Goal: Register for event/course

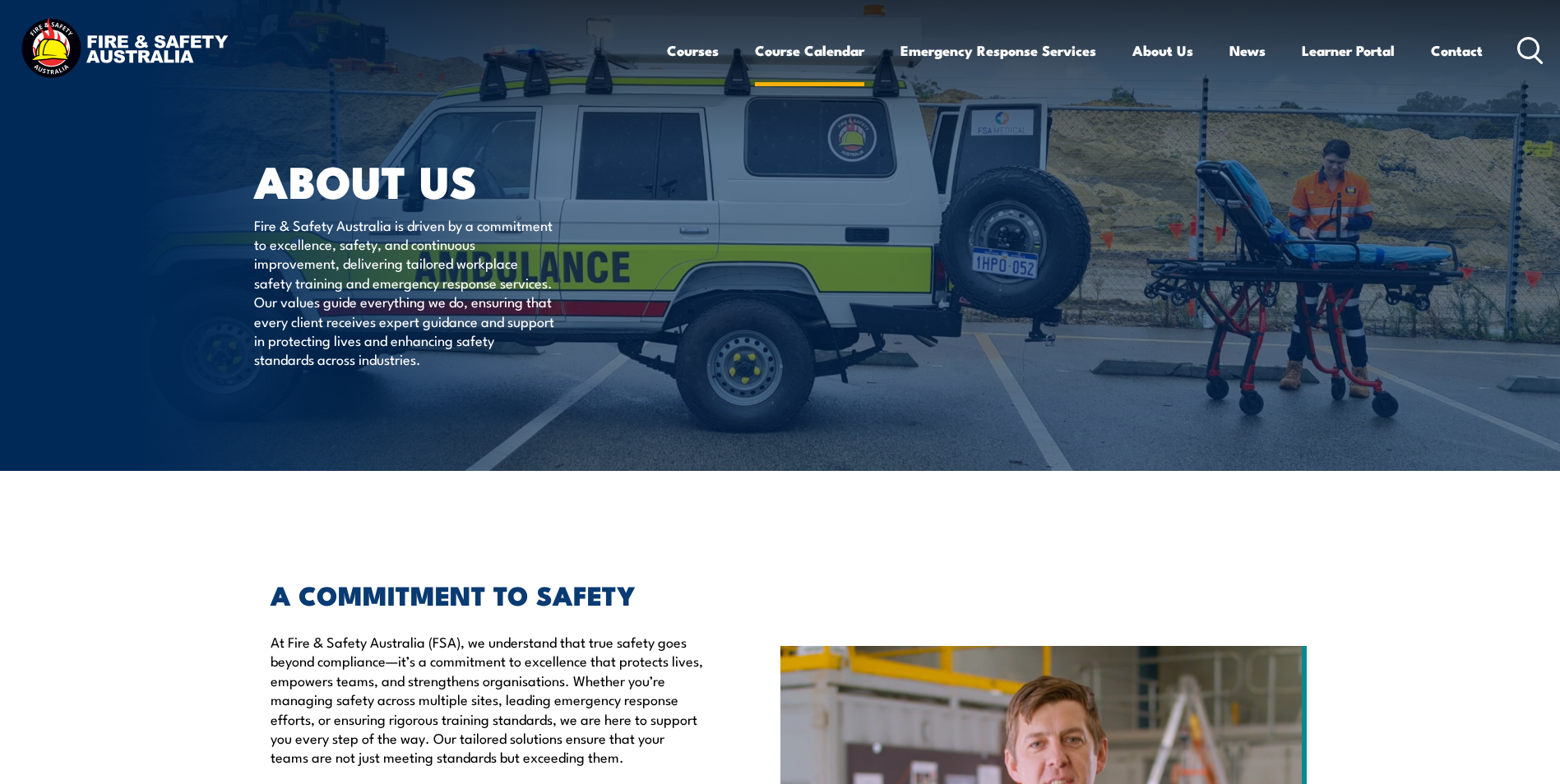
click at [795, 47] on link "Course Calendar" at bounding box center [809, 50] width 109 height 43
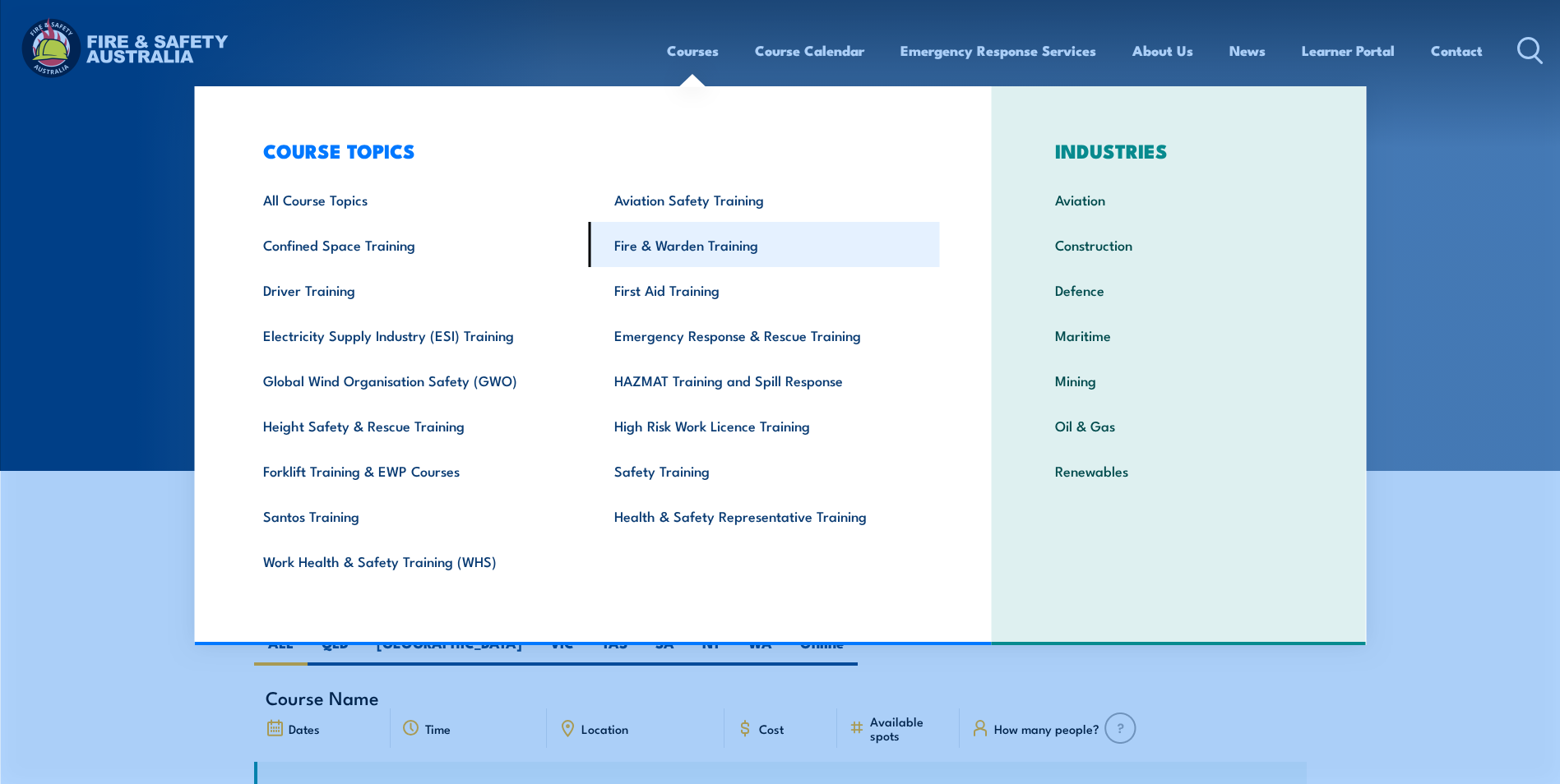
click at [671, 246] on link "Fire & Warden Training" at bounding box center [764, 244] width 351 height 45
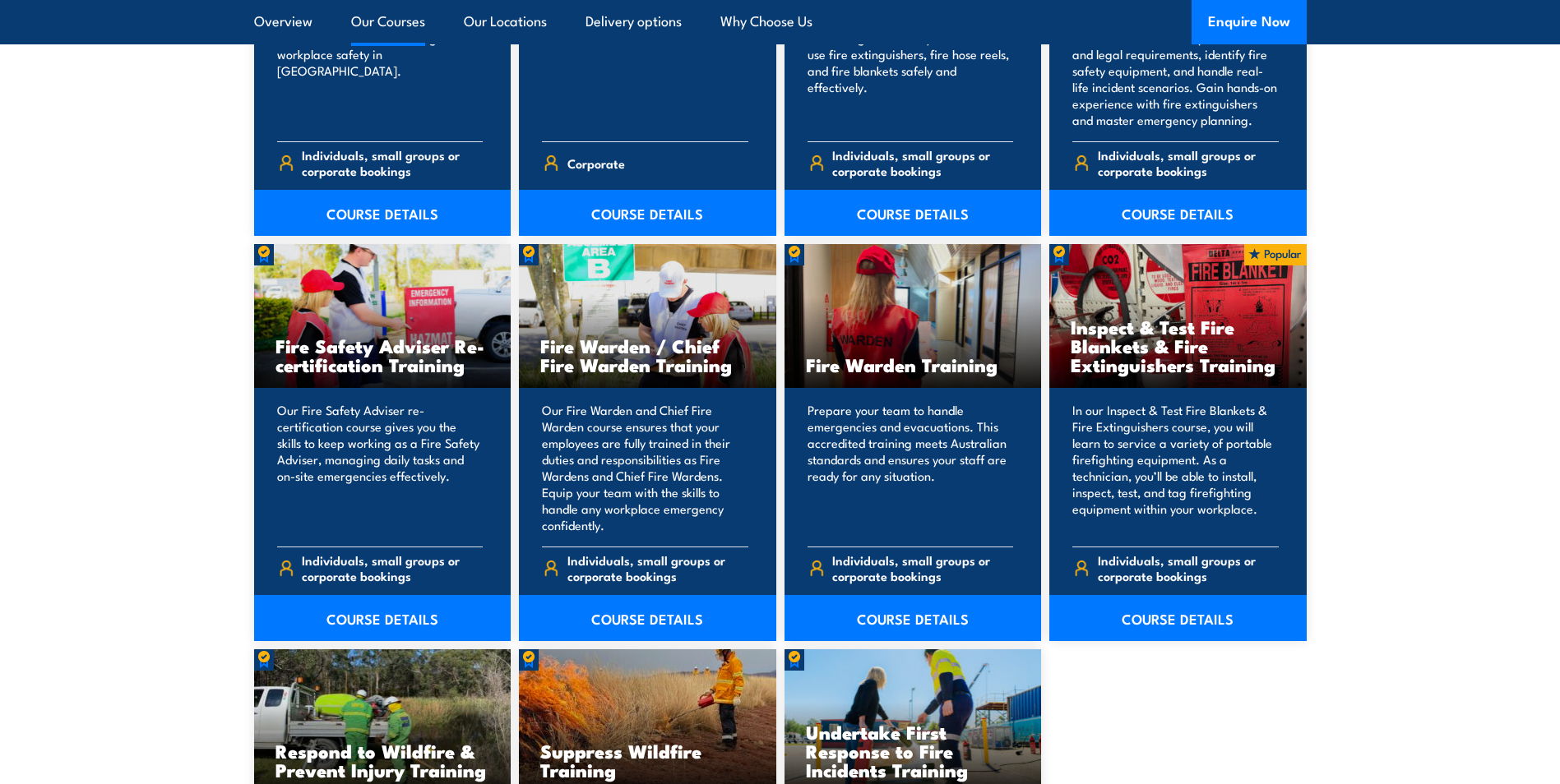
scroll to position [2219, 0]
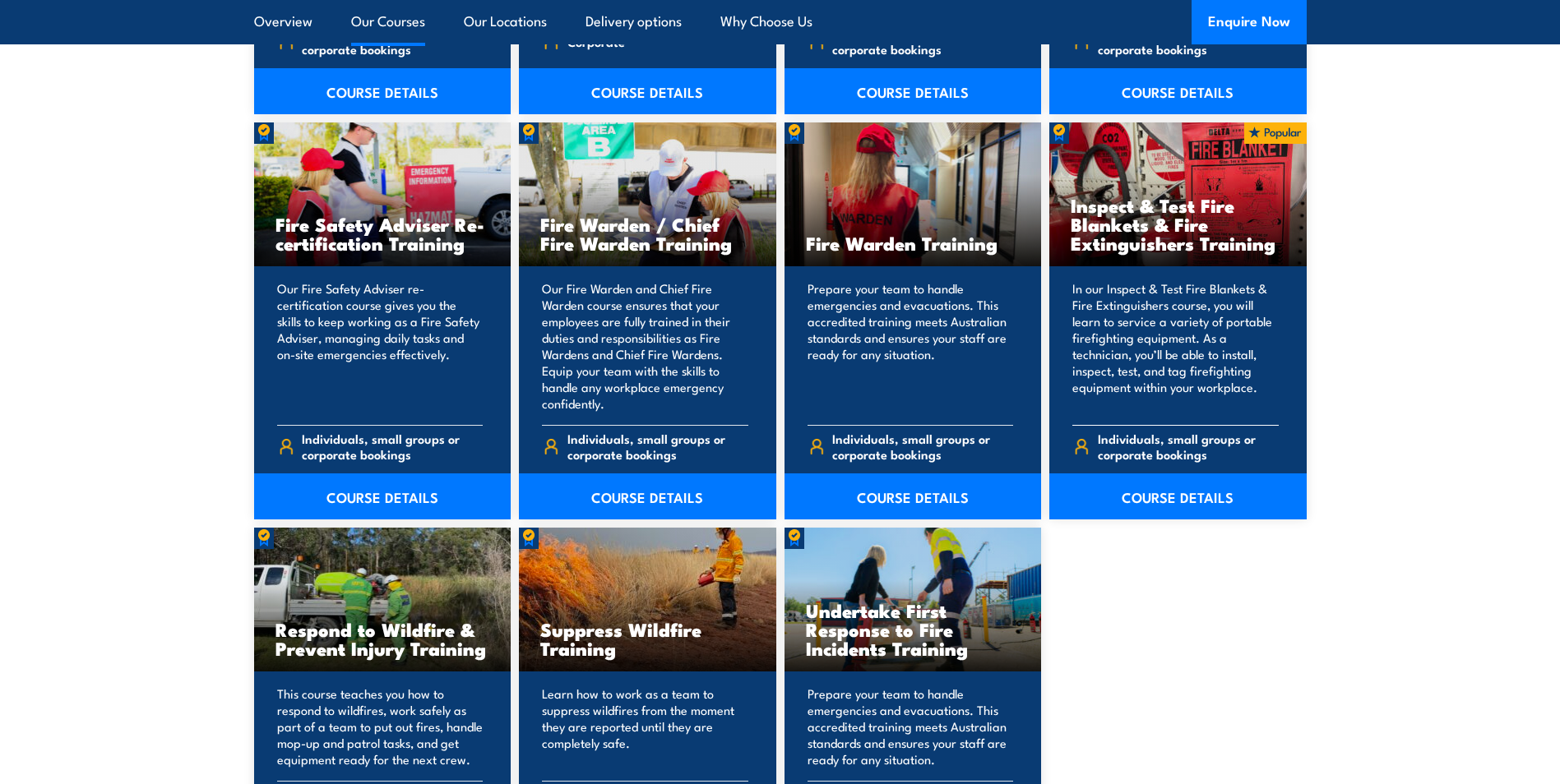
click at [1167, 225] on h3 "Inspect & Test Fire Blankets & Fire Extinguishers Training" at bounding box center [1178, 224] width 215 height 57
click at [1179, 501] on link "COURSE DETAILS" at bounding box center [1178, 496] width 257 height 46
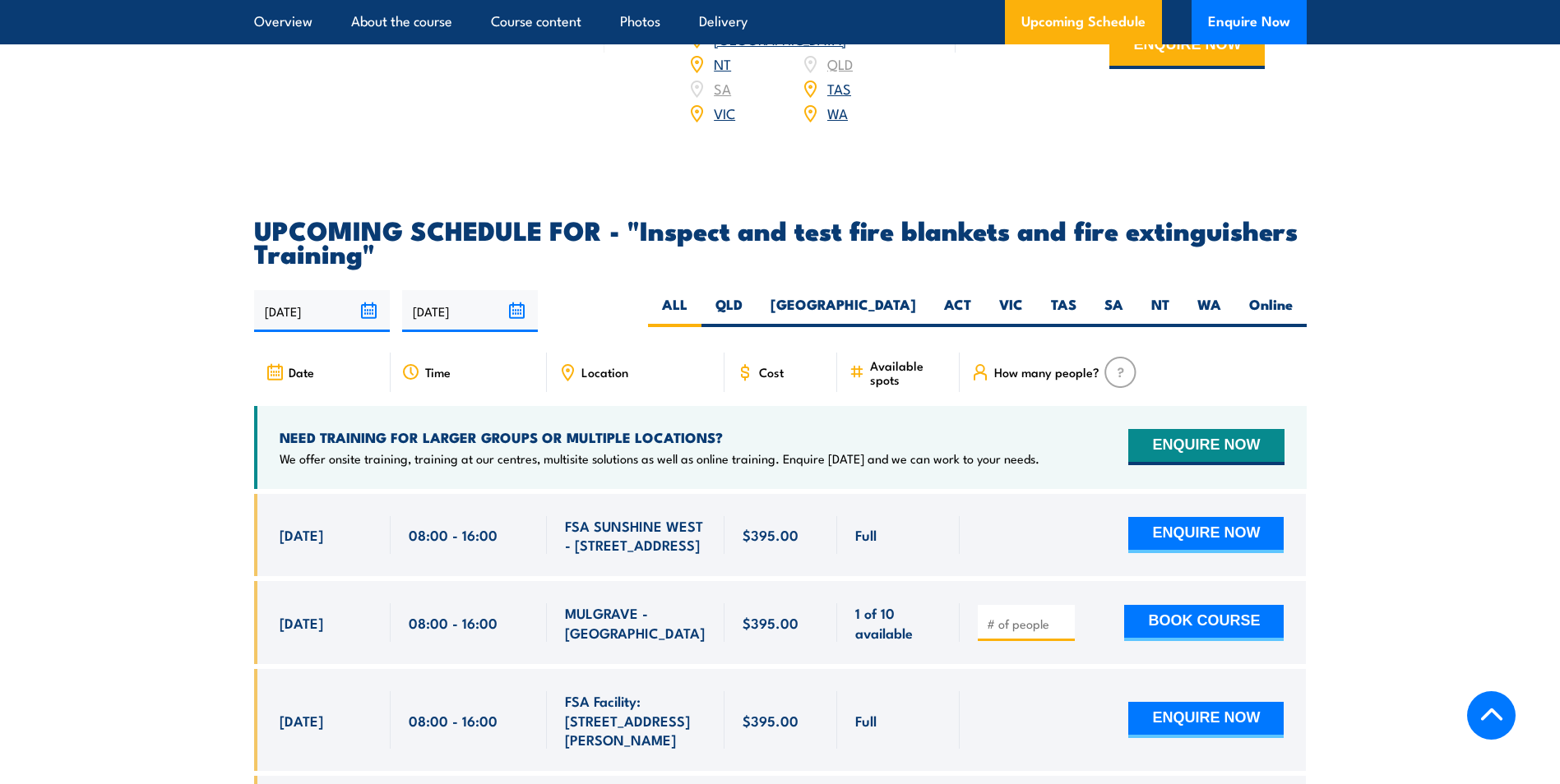
scroll to position [2795, 0]
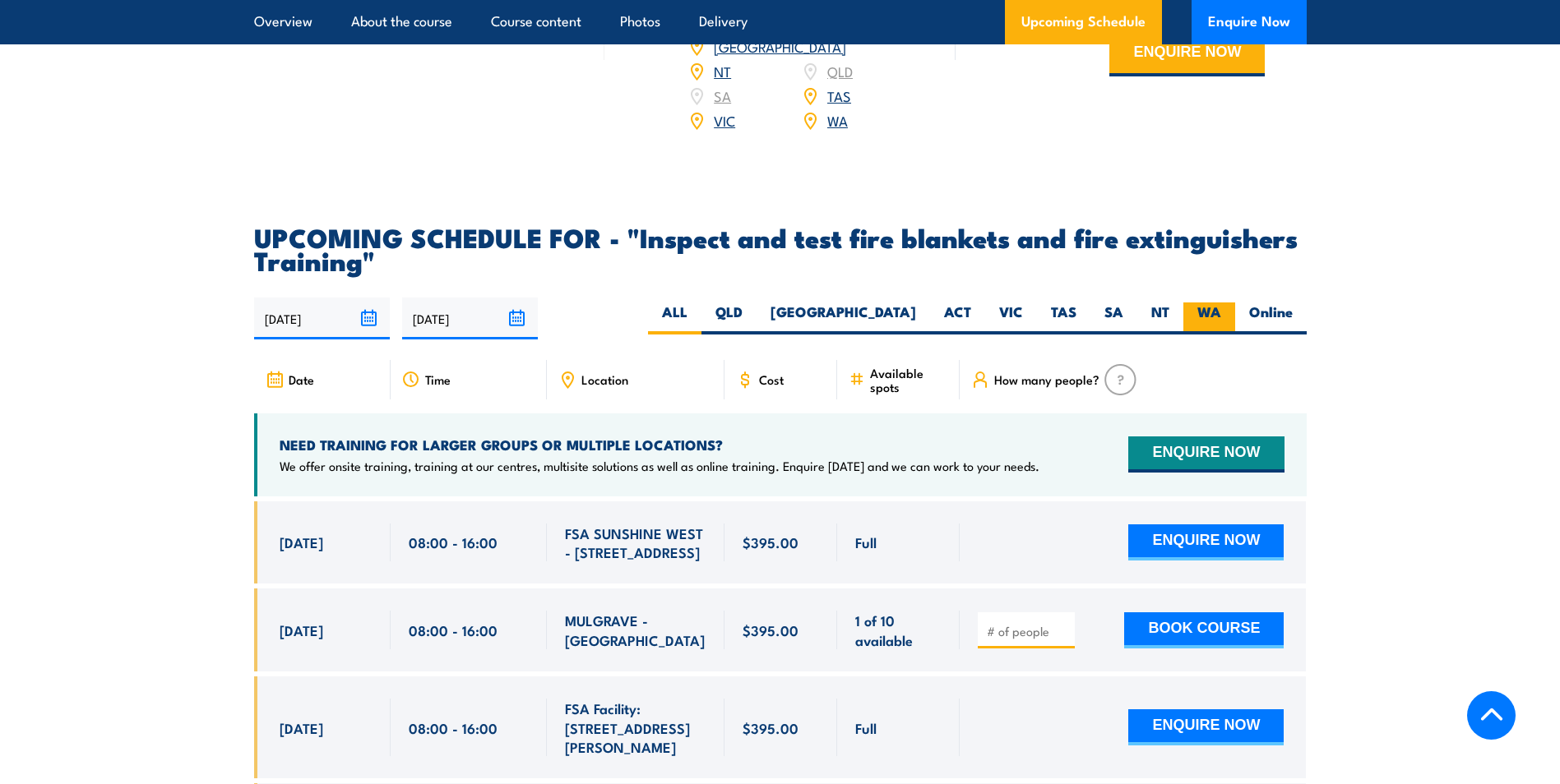
click at [1196, 335] on label "WA" at bounding box center [1209, 318] width 52 height 32
click at [1221, 313] on input "WA" at bounding box center [1226, 307] width 11 height 11
radio input "true"
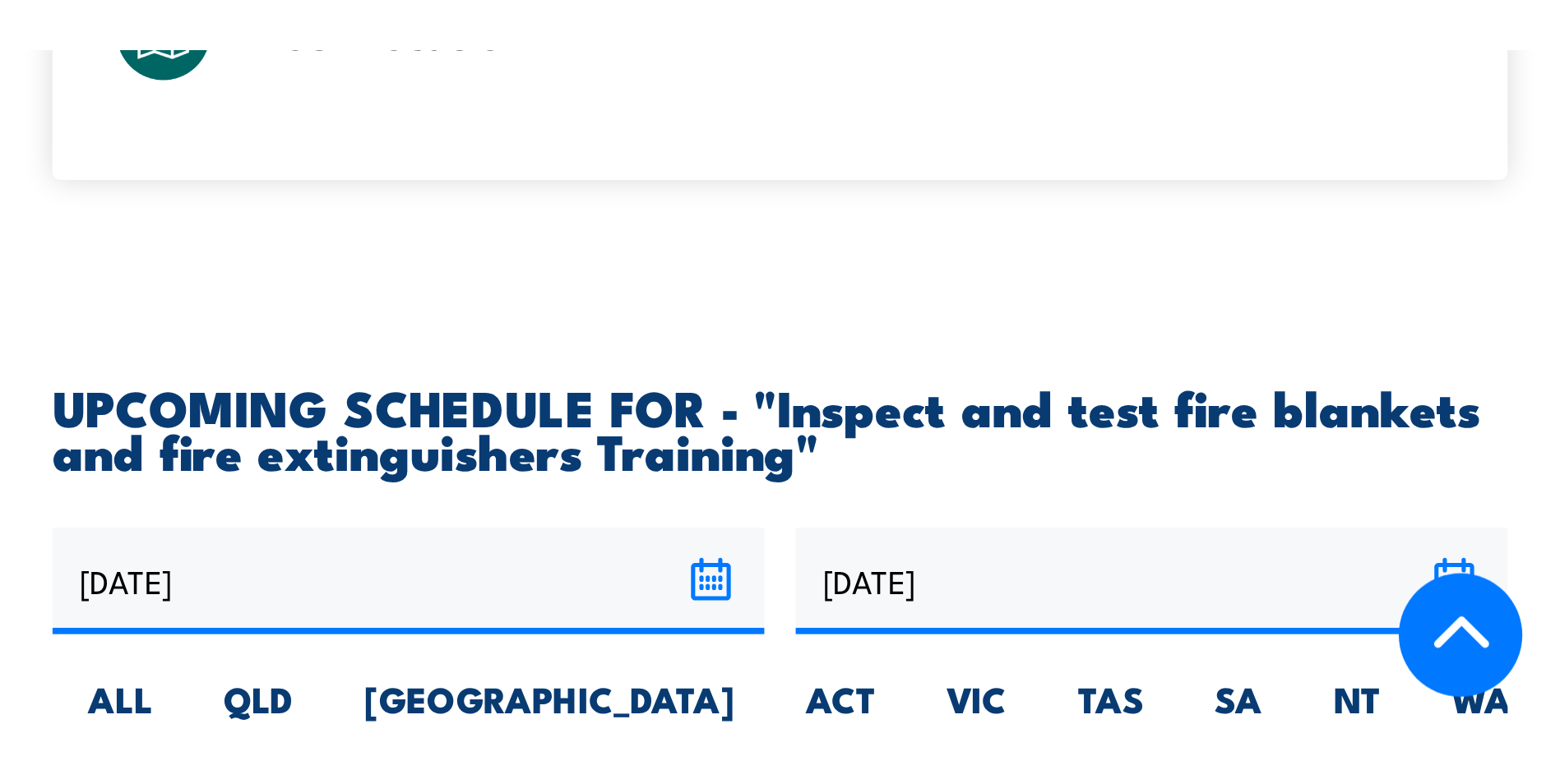
scroll to position [3195, 0]
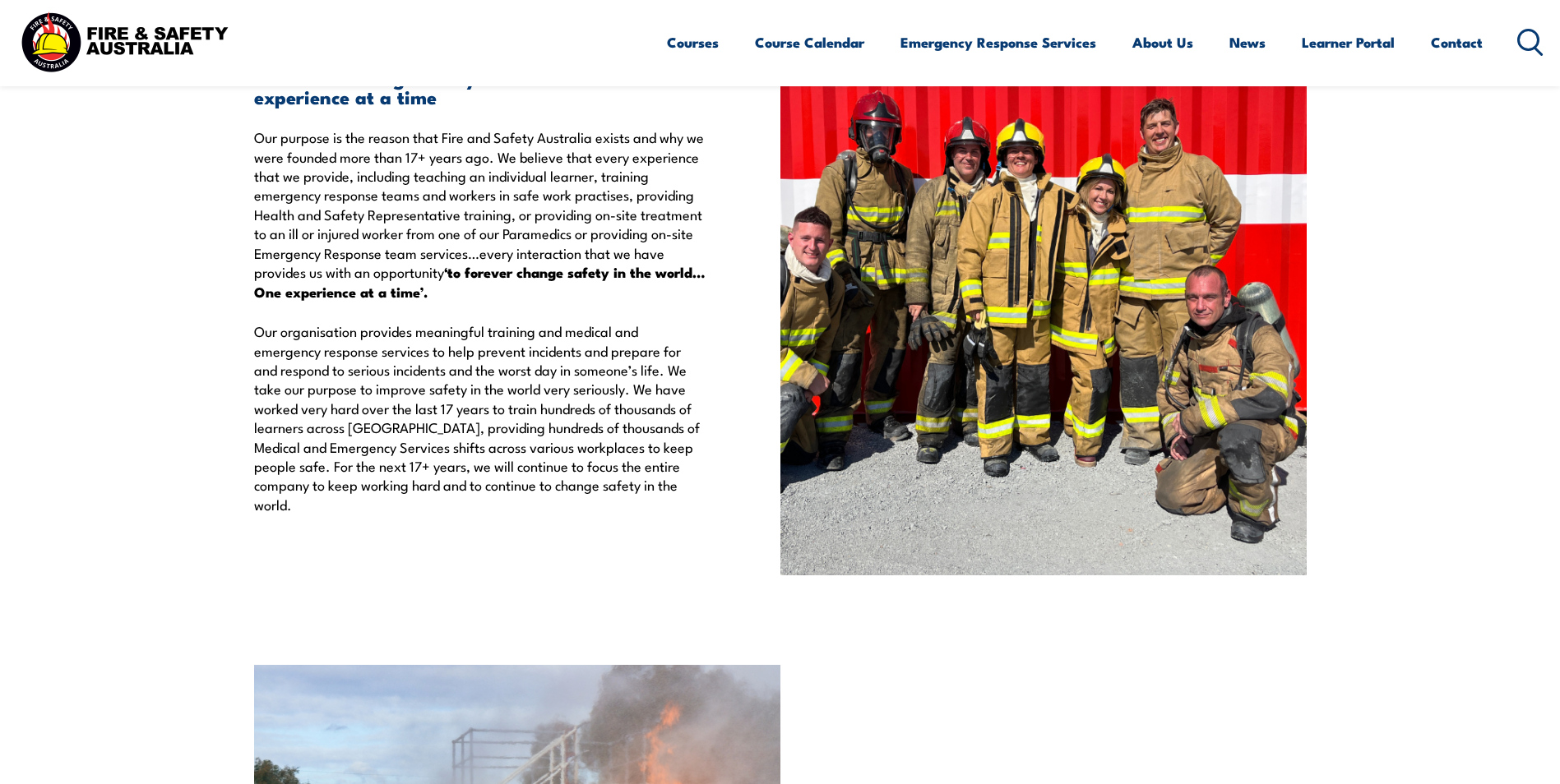
scroll to position [3370, 0]
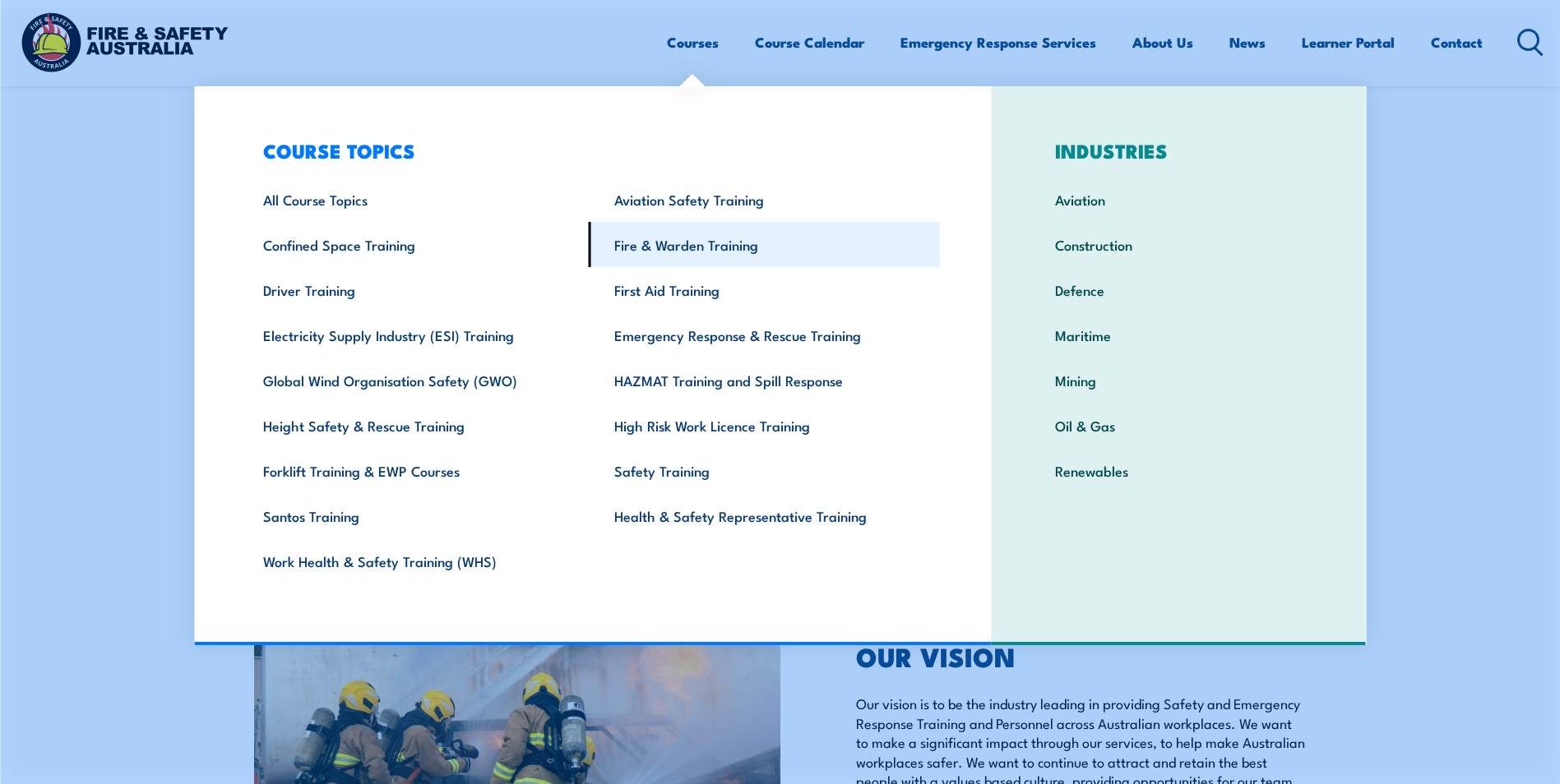
click at [684, 240] on link "Fire & Warden Training" at bounding box center [764, 244] width 351 height 45
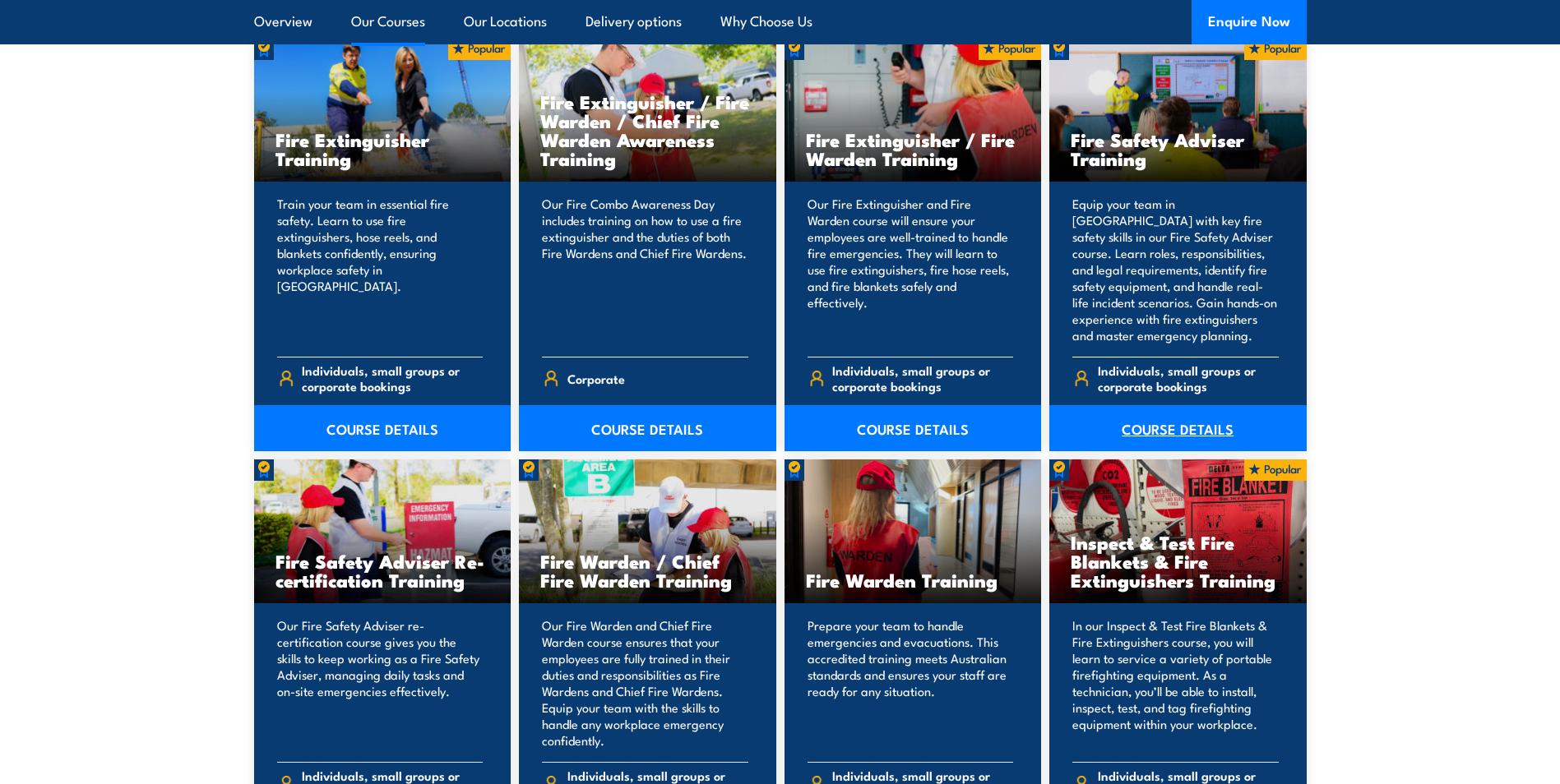
scroll to position [1891, 0]
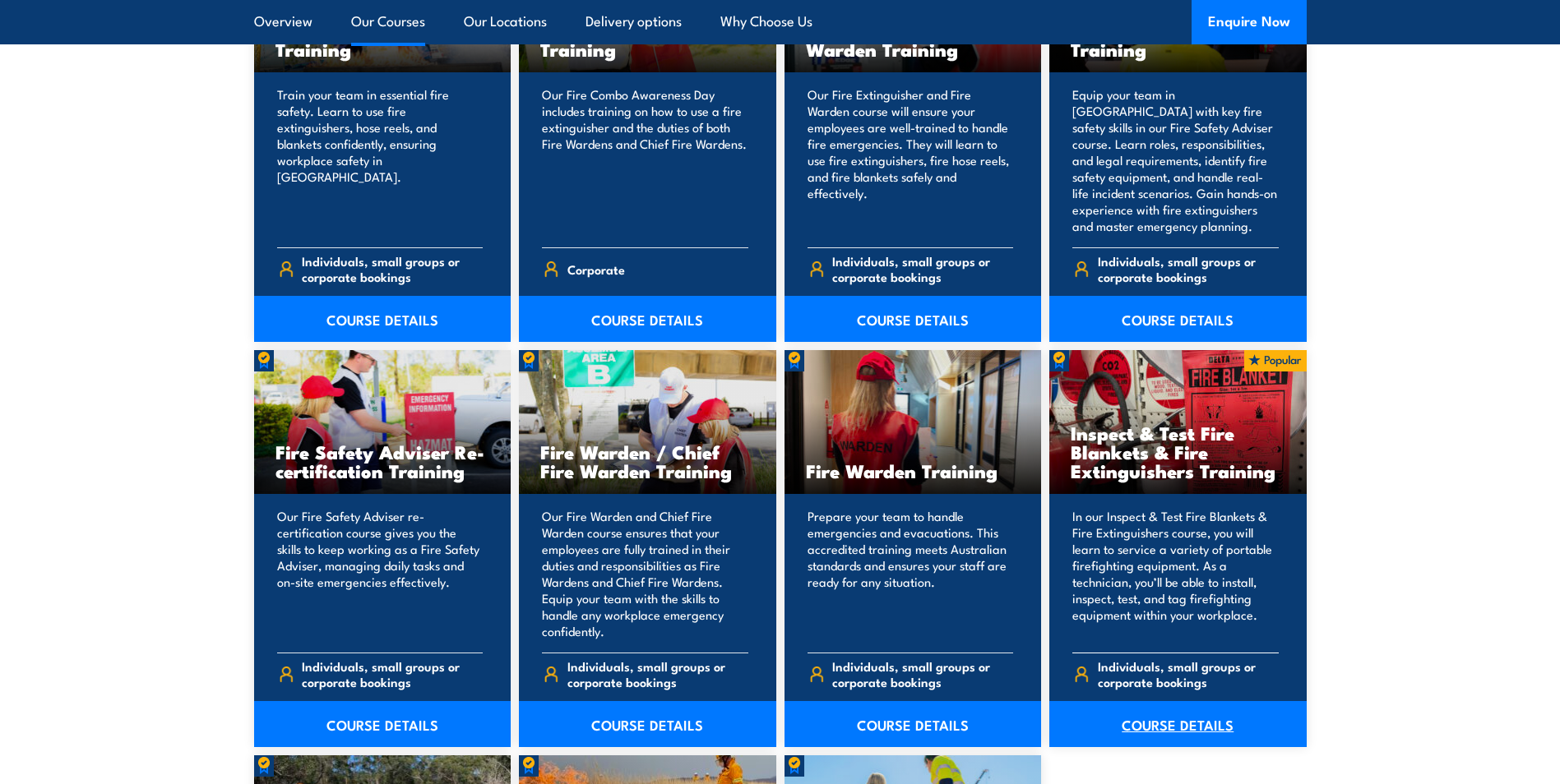
click at [1190, 724] on link "COURSE DETAILS" at bounding box center [1178, 724] width 257 height 46
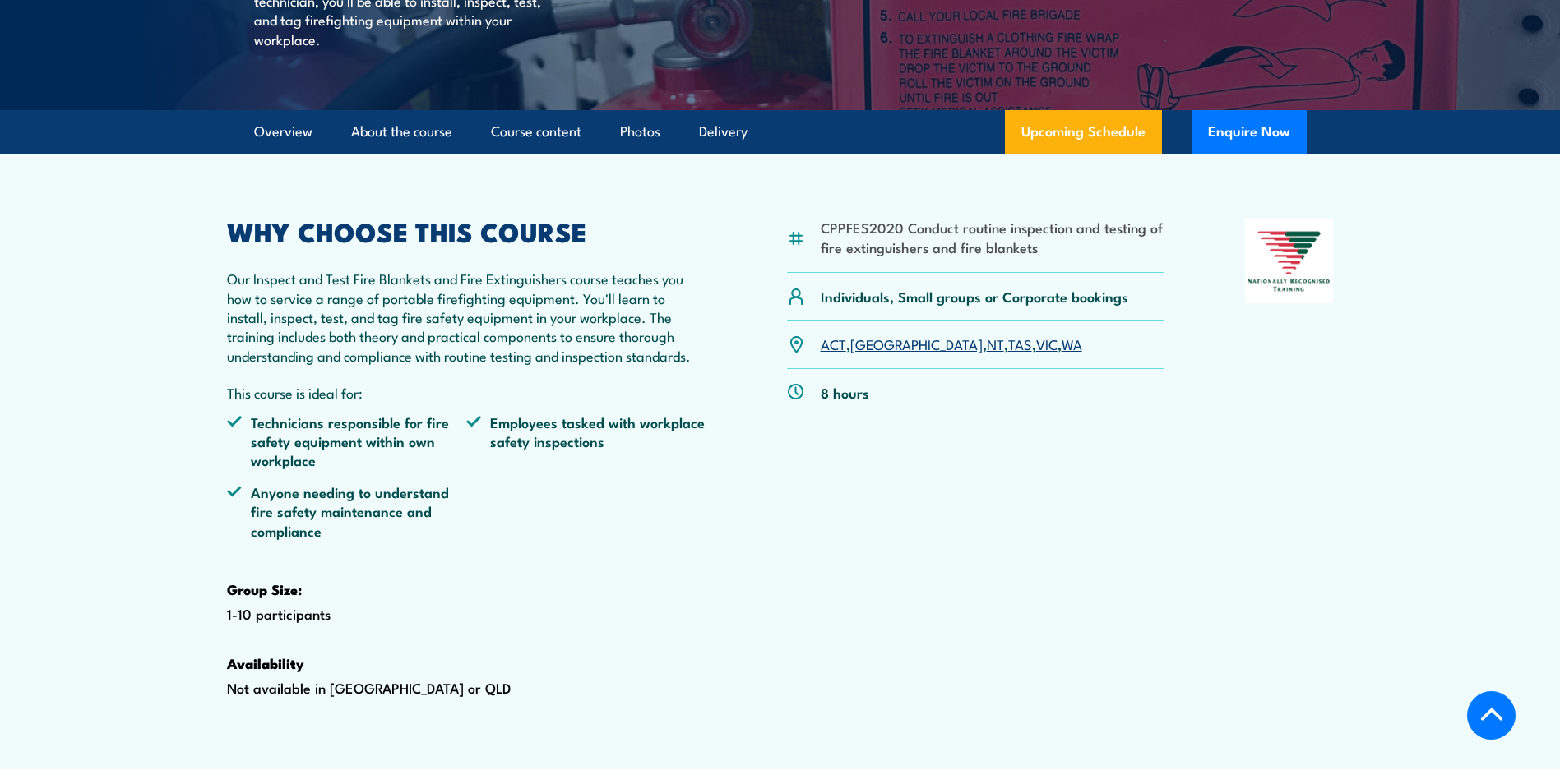
scroll to position [493, 0]
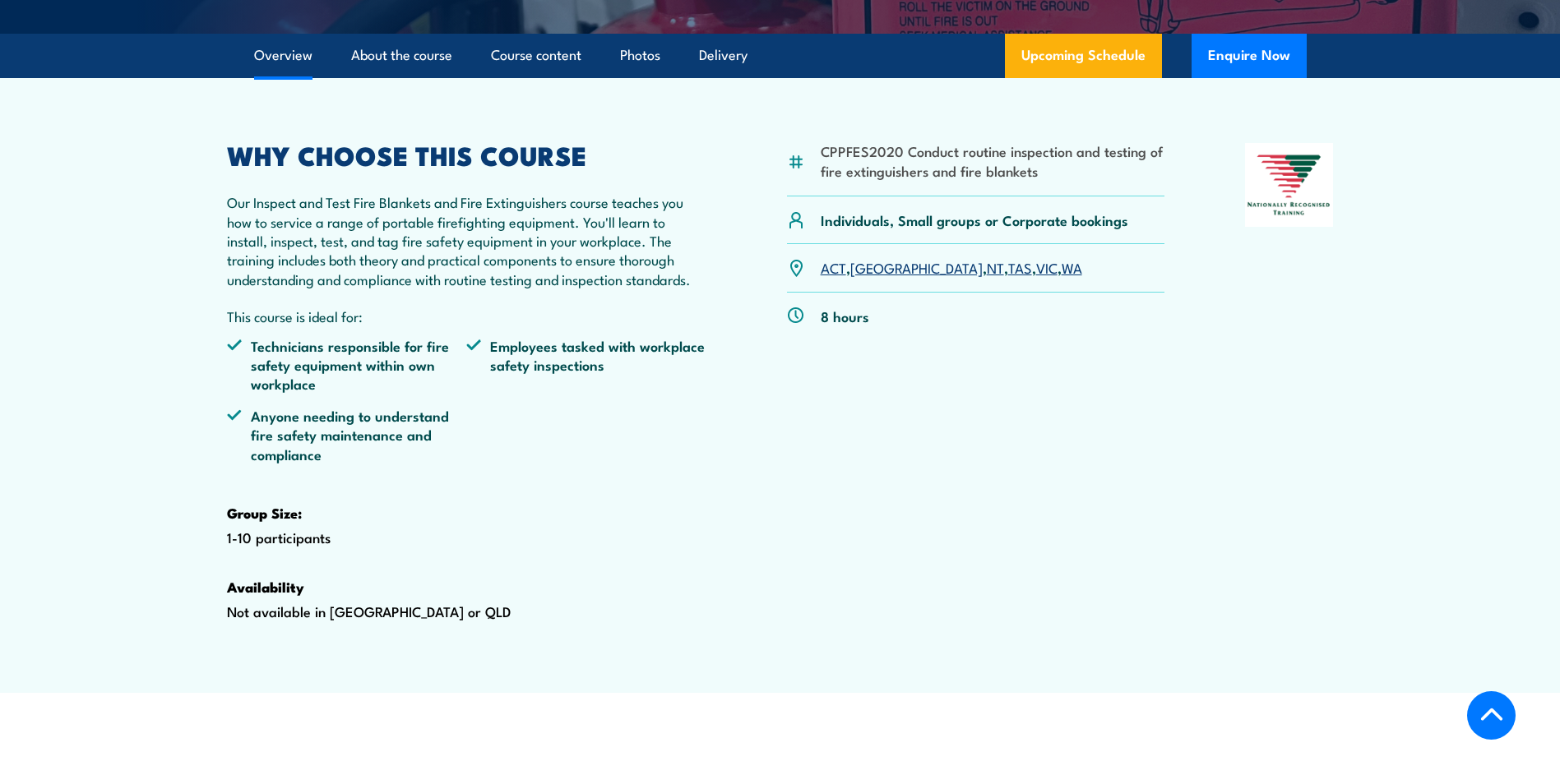
click at [1062, 277] on link "WA" at bounding box center [1072, 266] width 20 height 20
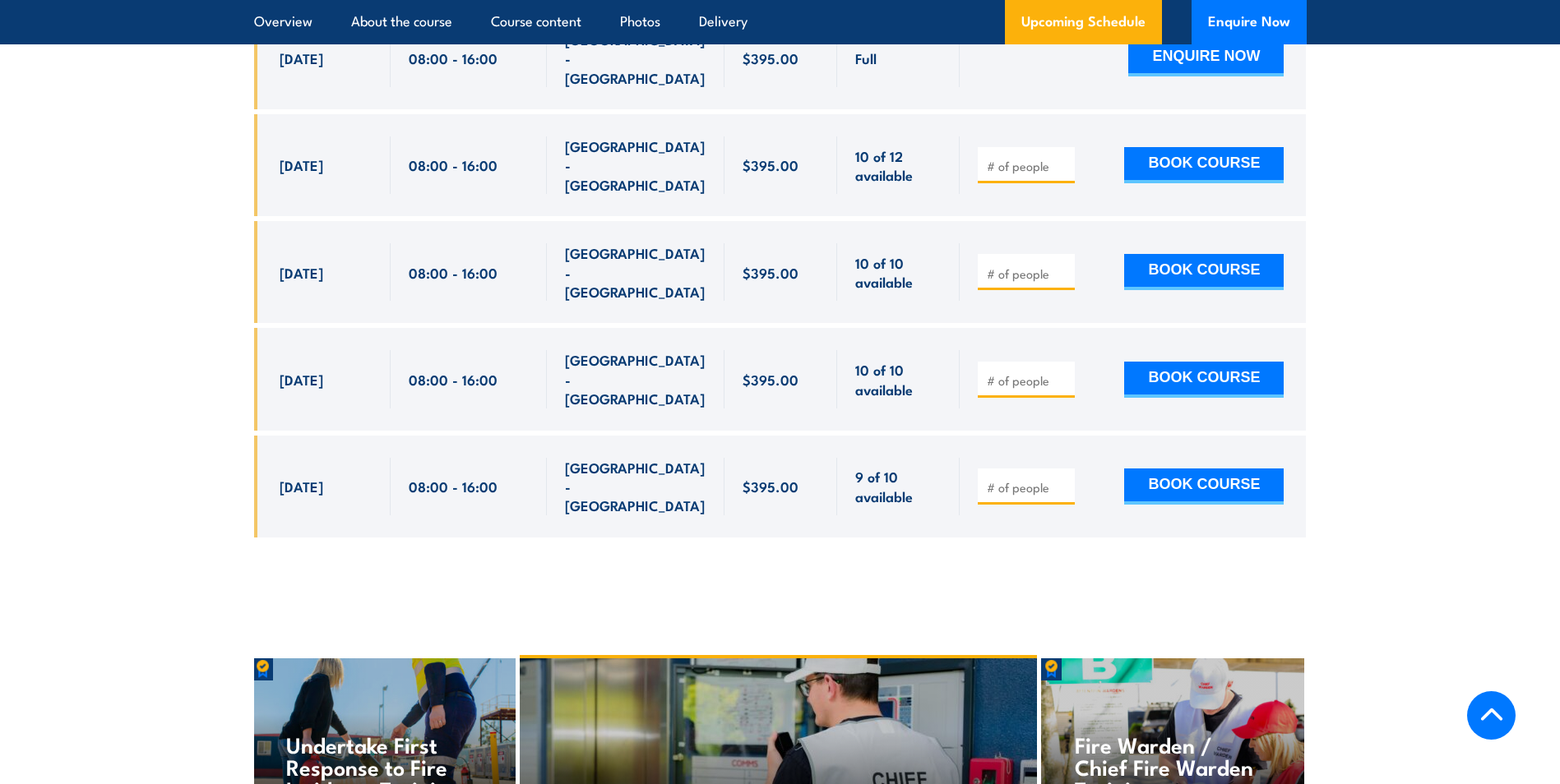
scroll to position [3382, 0]
